Goal: Find specific page/section: Find specific page/section

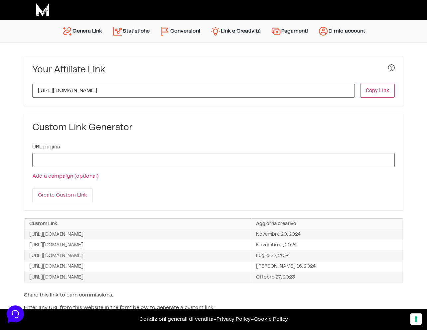
click at [167, 35] on img "Menu principale" at bounding box center [165, 31] width 11 height 11
